Goal: Task Accomplishment & Management: Complete application form

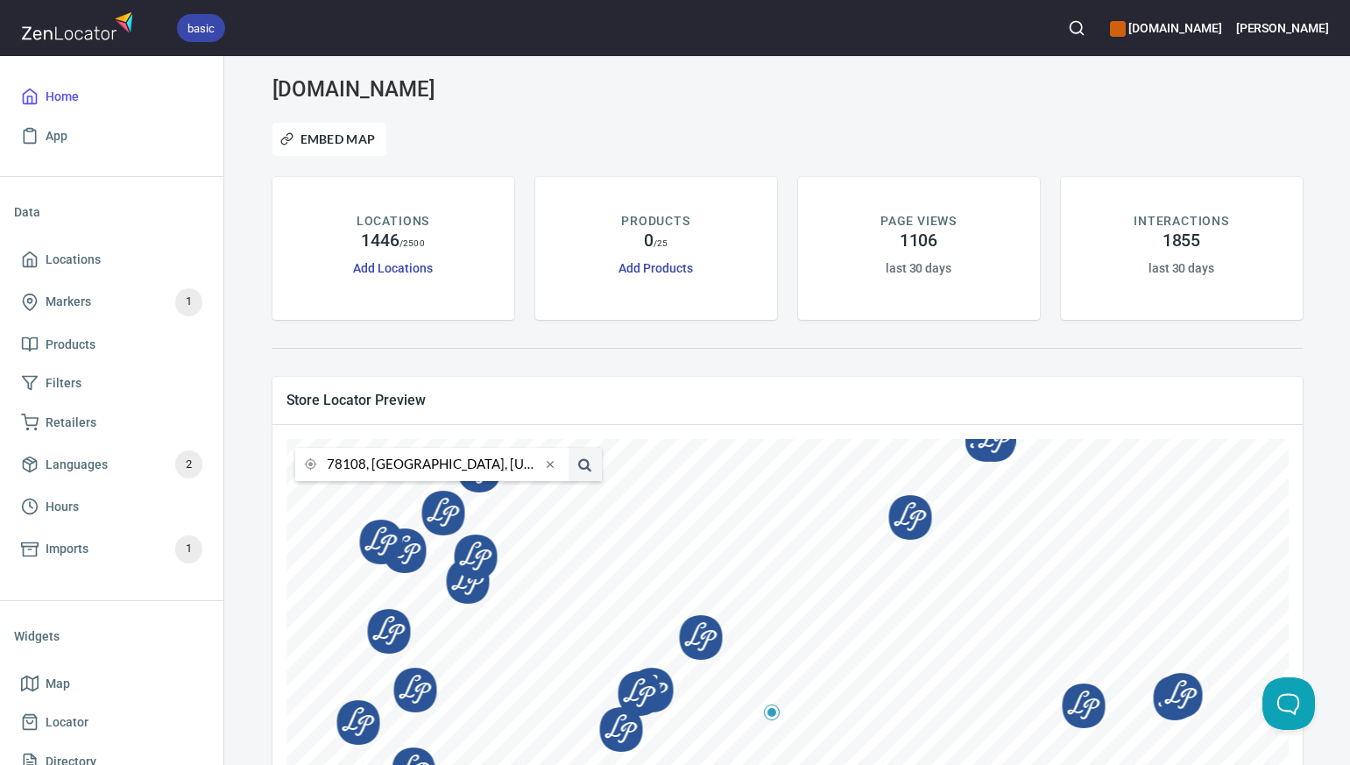
scroll to position [277, 0]
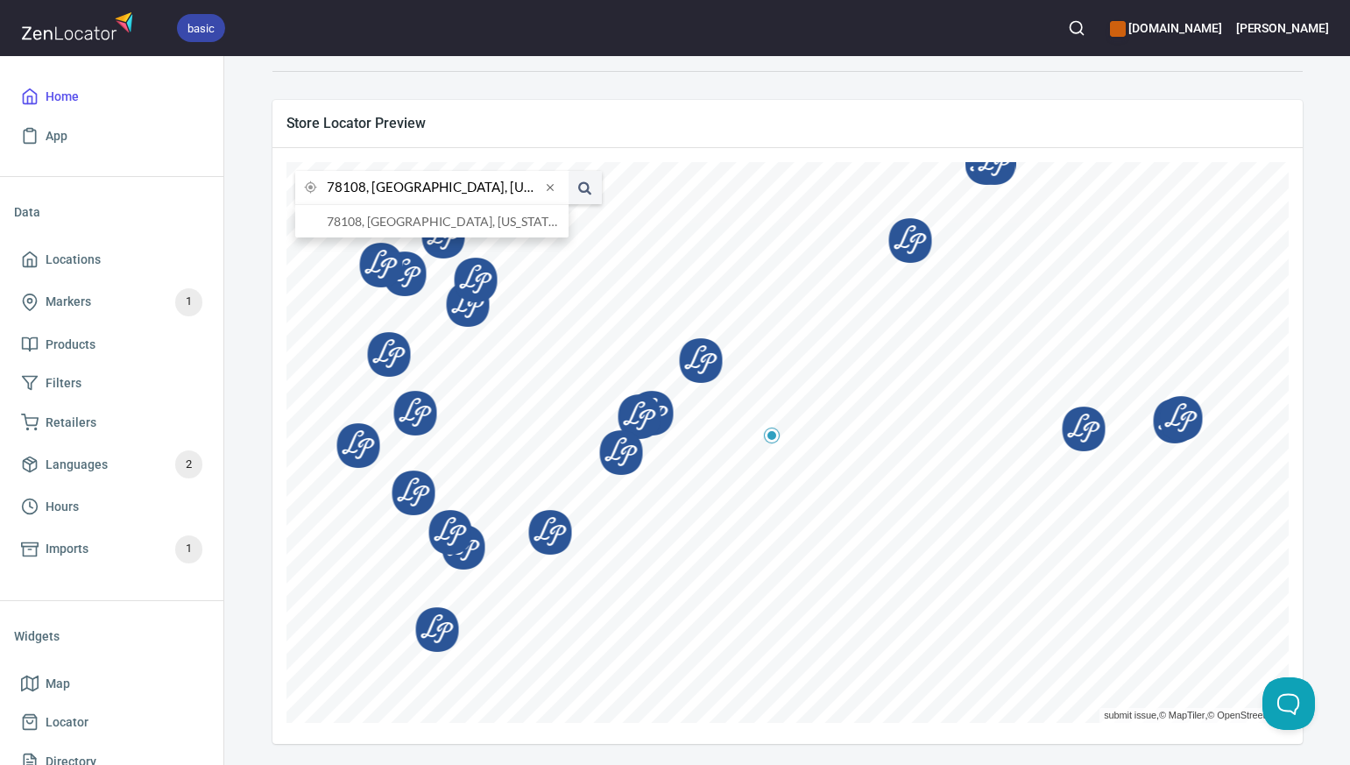
click at [364, 189] on input "78108, [GEOGRAPHIC_DATA], [US_STATE], [GEOGRAPHIC_DATA]" at bounding box center [434, 187] width 214 height 33
click at [377, 217] on li "79745, Kermit, Texas, United States" at bounding box center [431, 221] width 273 height 32
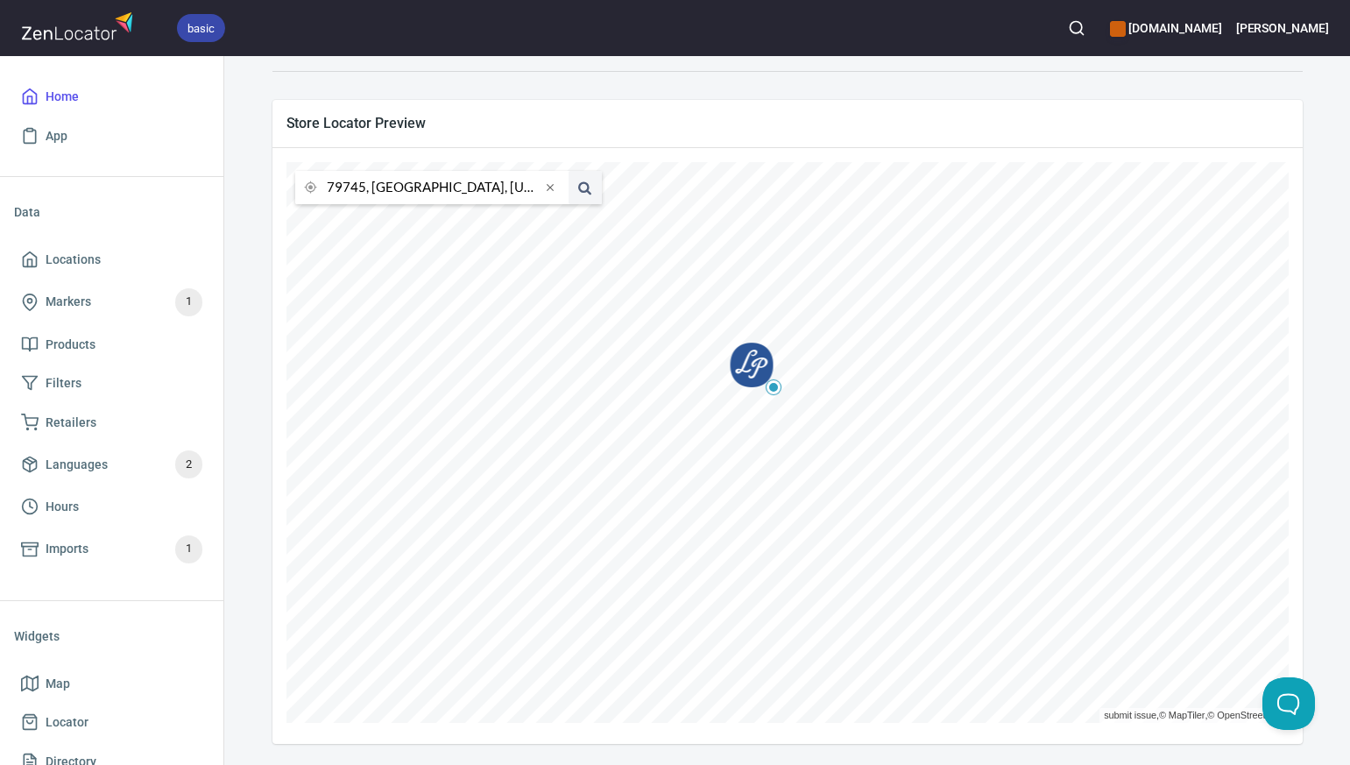
click at [364, 188] on input "79745, Kermit, Texas, United States" at bounding box center [434, 187] width 214 height 33
click at [377, 219] on li "79915, El Paso, Texas, United States" at bounding box center [431, 221] width 273 height 32
click at [364, 190] on input "79915, El Paso, Texas, United States" at bounding box center [434, 187] width 214 height 33
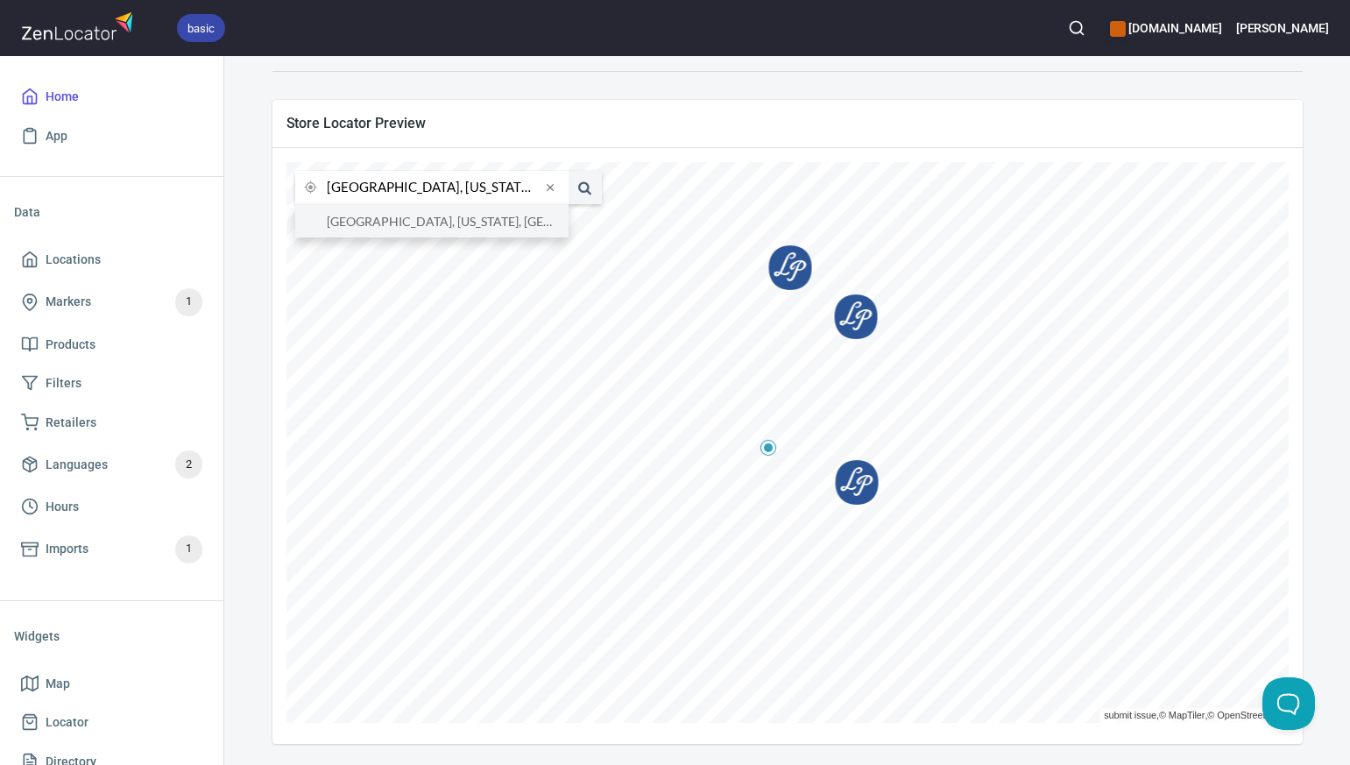
click at [372, 225] on li "76426, Bridgeport, Texas, United States" at bounding box center [431, 221] width 273 height 32
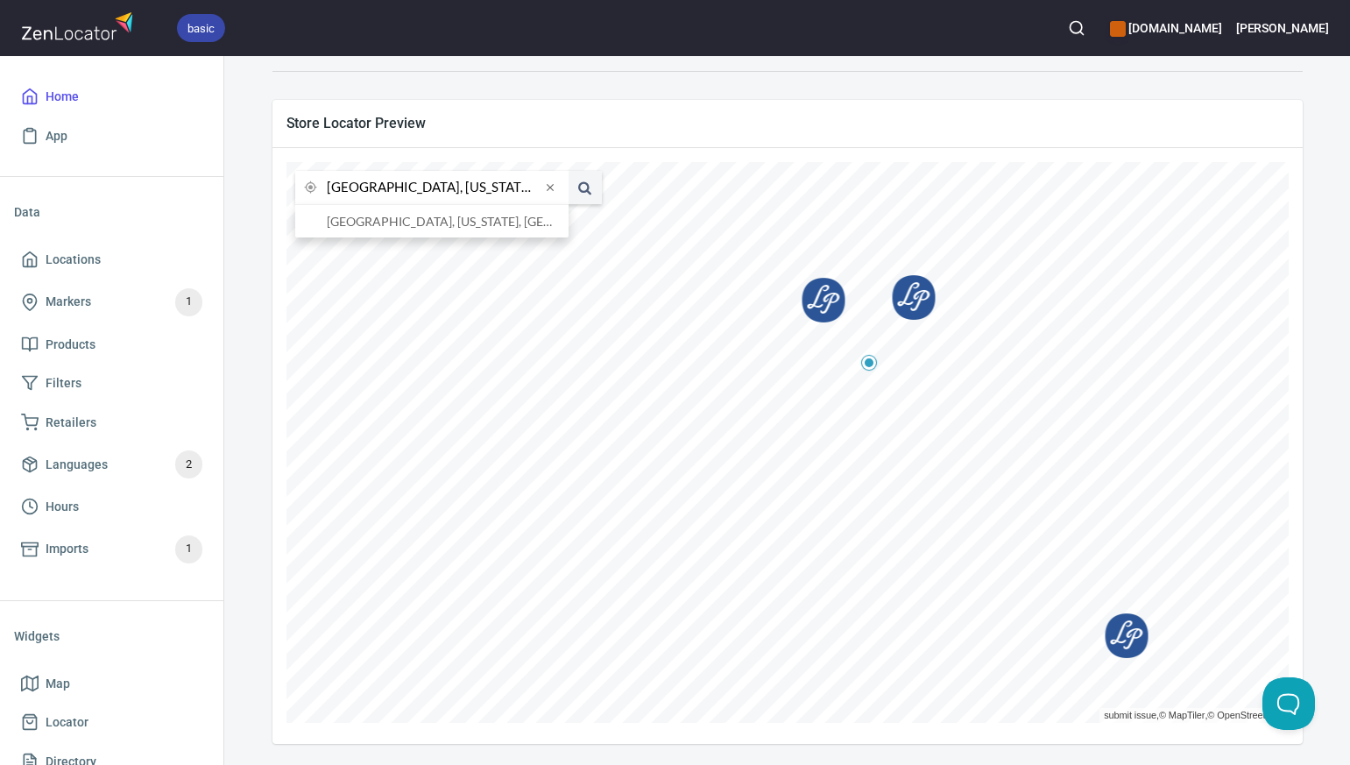
click at [365, 186] on input "76426, Bridgeport, Texas, United States" at bounding box center [434, 187] width 214 height 33
click at [371, 225] on li "76001, Arlington, Texas, United States" at bounding box center [431, 221] width 273 height 32
type input "76001, Arlington, Texas, United States"
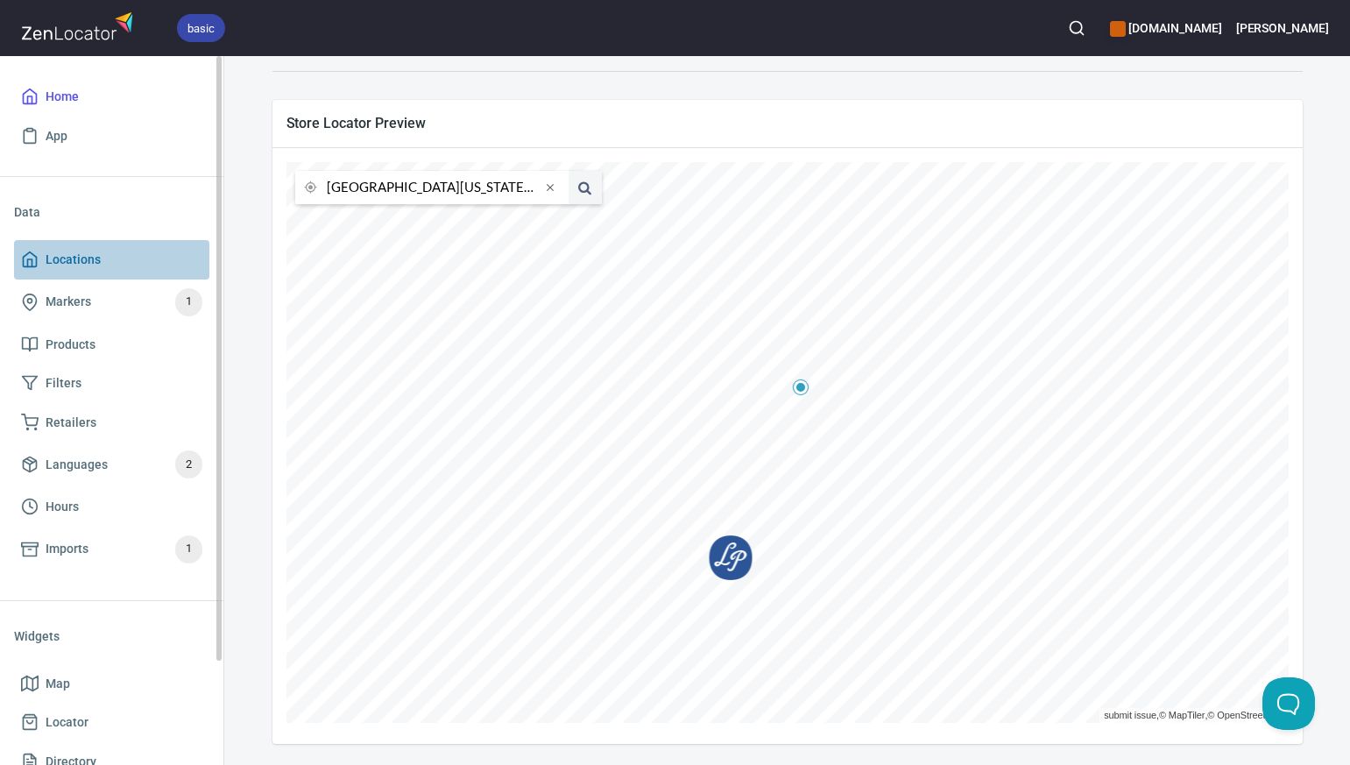
click at [103, 263] on span "Locations" at bounding box center [111, 260] width 181 height 22
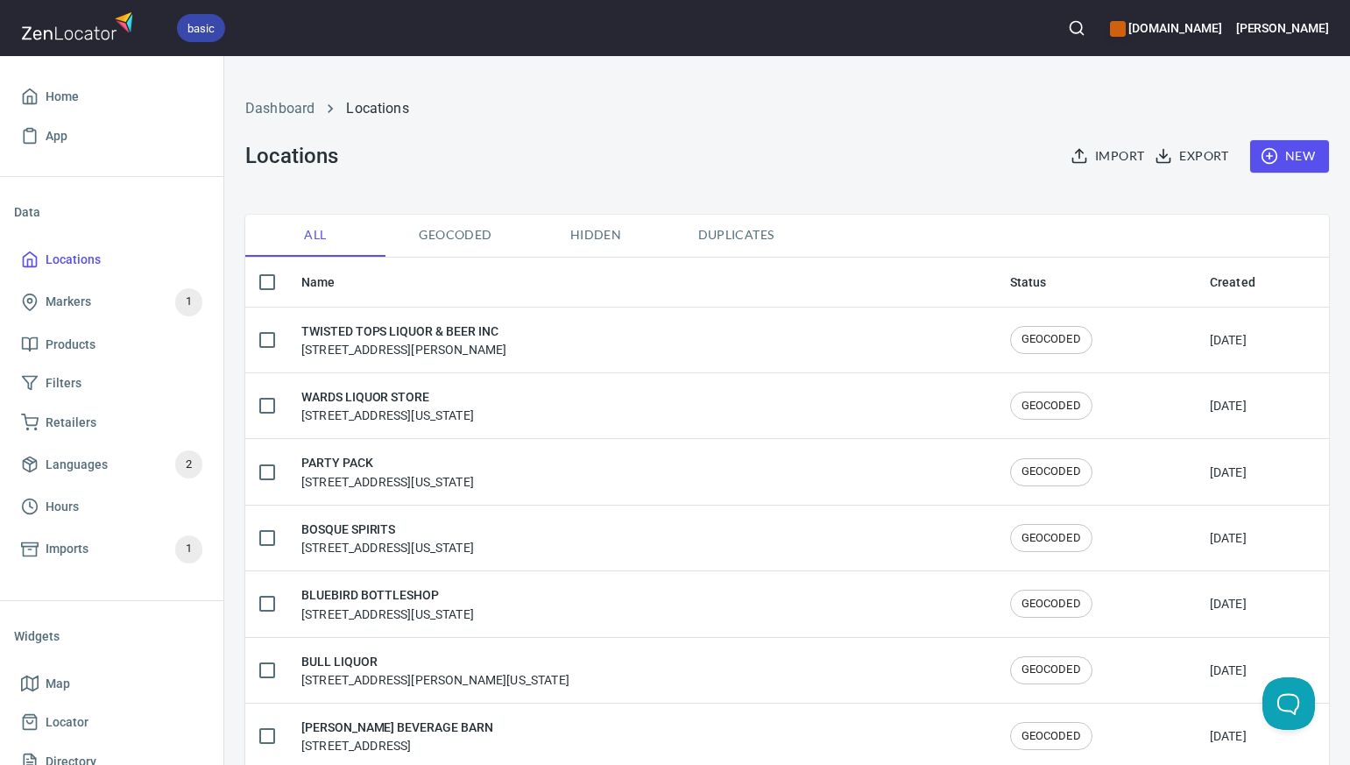
click at [1308, 156] on span "New" at bounding box center [1289, 156] width 51 height 22
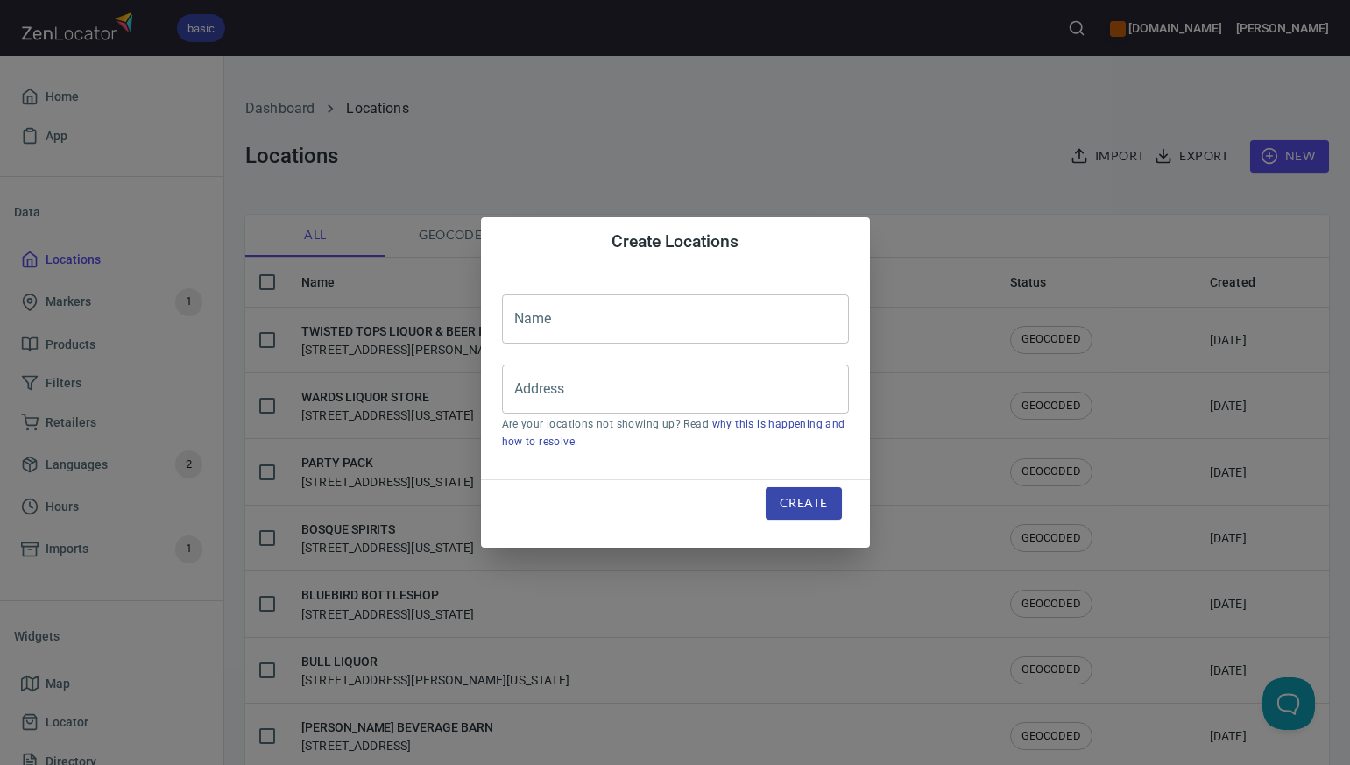
click at [526, 322] on input "text" at bounding box center [675, 318] width 347 height 49
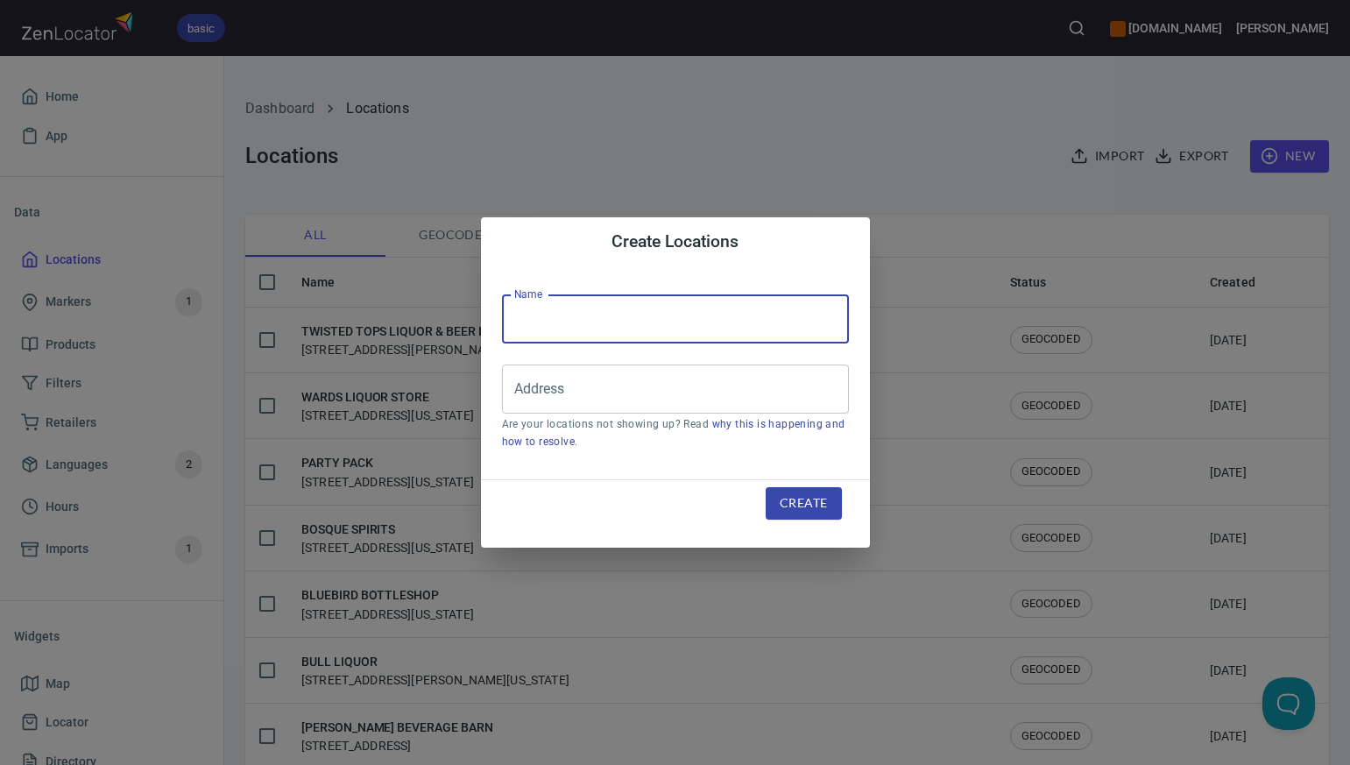
paste input "SKIP'S BEER WINE & LIQUOR"
type input "SKIP'S BEER WINE & LIQUOR"
click at [517, 393] on input "Address" at bounding box center [662, 388] width 305 height 33
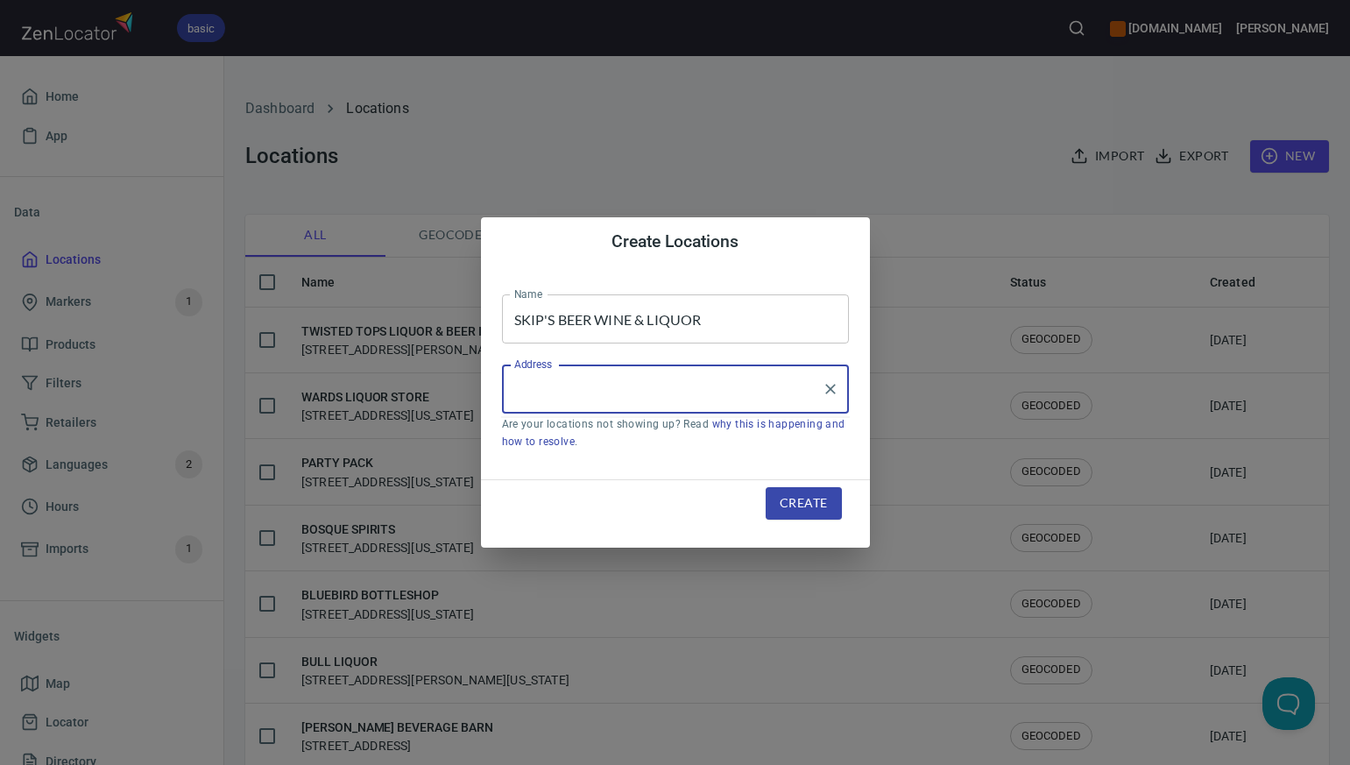
paste input "18384 I 35 N SUITE 113, , CIBOLO, TX78108"
click at [753, 392] on input "18384 I 35 N SUITE 113, , CIBOLO, TX78108" at bounding box center [662, 388] width 305 height 33
click at [669, 392] on input "18384 I 35 N SUITE 113, , CIBOLO, TX 78108" at bounding box center [662, 388] width 305 height 33
click at [640, 393] on input "18384 I 35 N, Suite 13 , CIBOLO, TX 78108" at bounding box center [662, 388] width 305 height 33
click at [643, 387] on input "18384 I 35 N, Suite 13 , CIBOLO, TX 78108" at bounding box center [662, 388] width 305 height 33
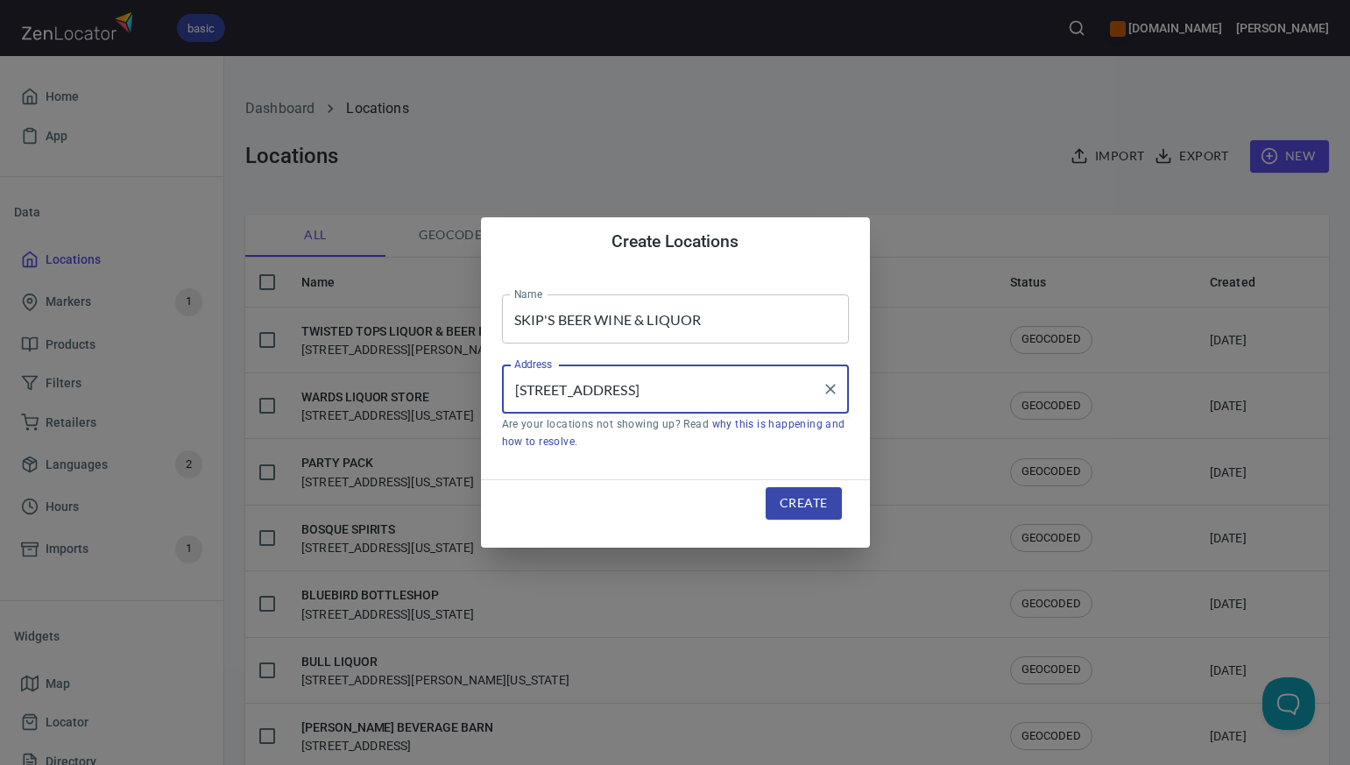
click at [723, 390] on input "18384 I 35 N, Suite 113 , CIBOLO, TX 78108" at bounding box center [662, 388] width 305 height 33
type input "[STREET_ADDRESS]"
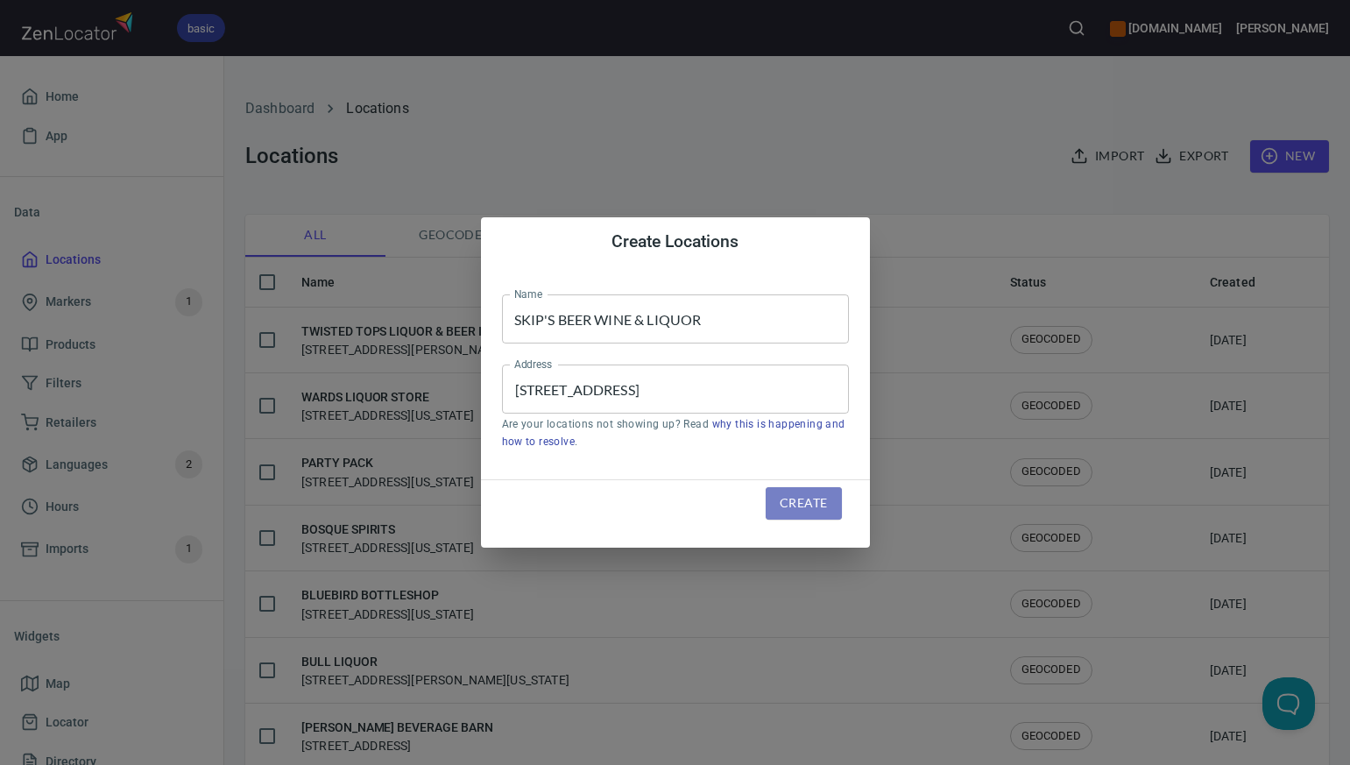
click at [800, 505] on span "Create" at bounding box center [803, 503] width 47 height 22
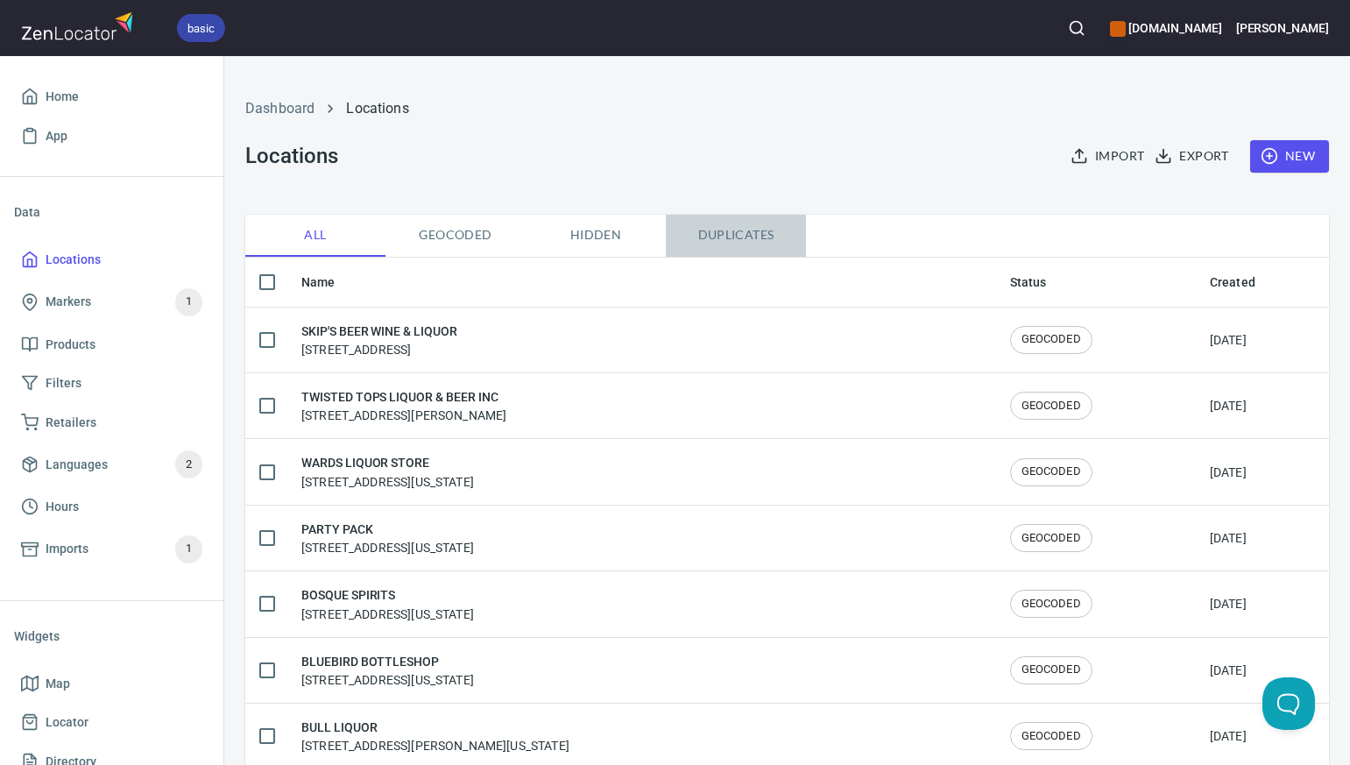
click at [728, 237] on span "Duplicates" at bounding box center [735, 235] width 119 height 22
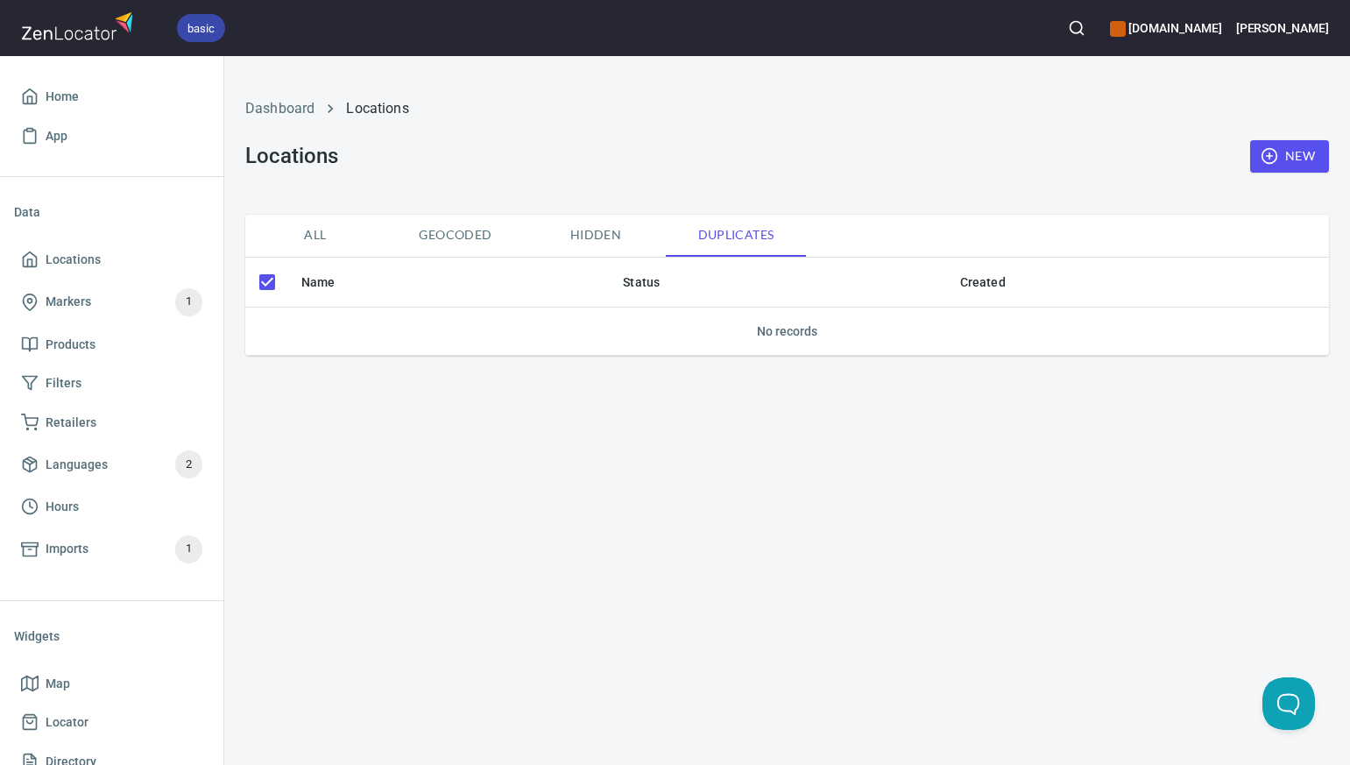
checkbox input "false"
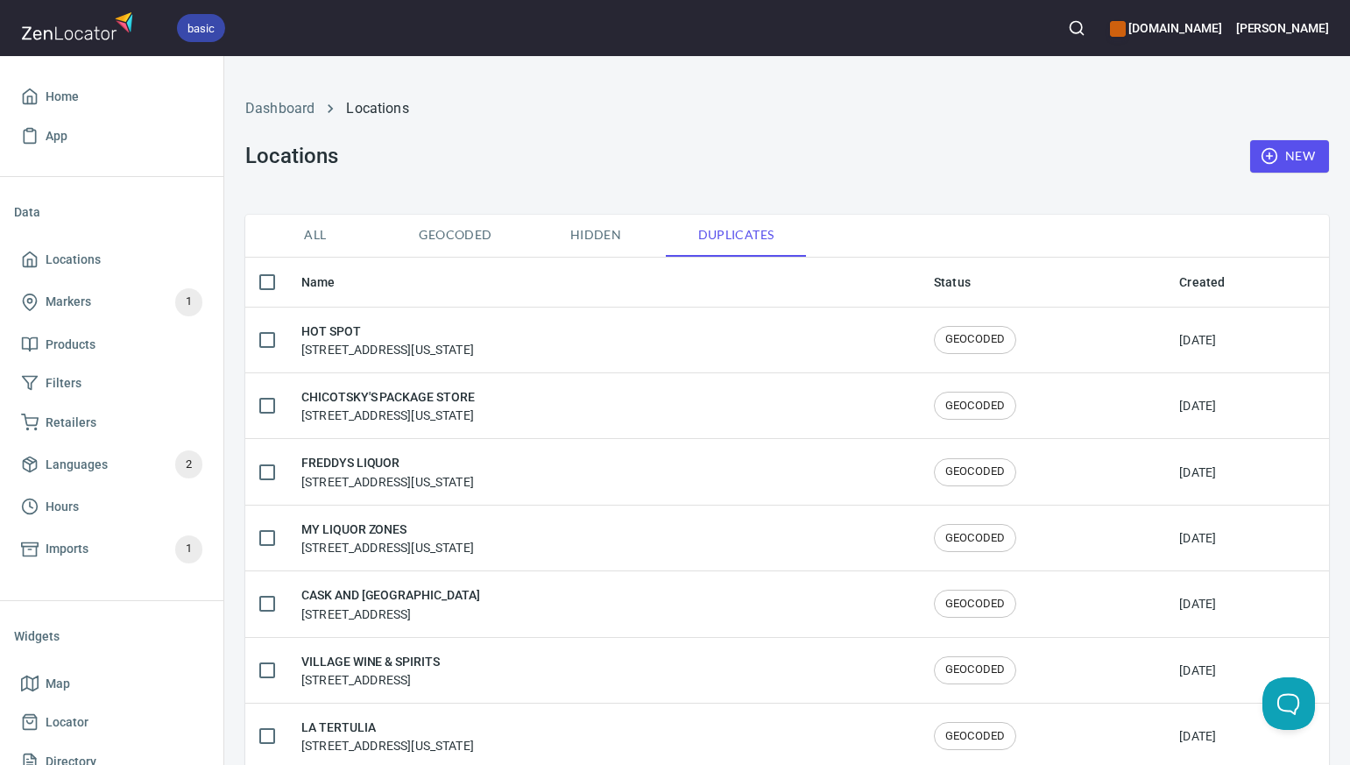
click at [314, 235] on span "All" at bounding box center [315, 235] width 119 height 22
